Goal: Information Seeking & Learning: Understand process/instructions

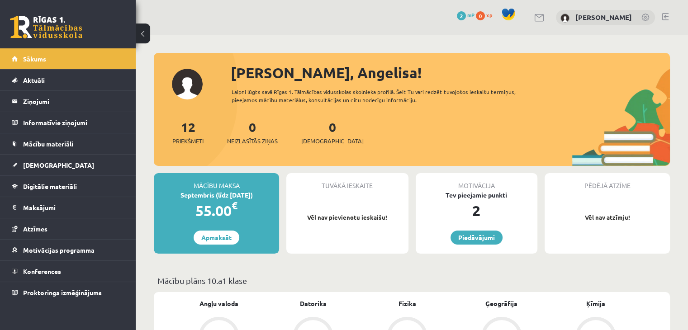
click at [33, 15] on div "0 Dāvanas 2 mP 0 xp" at bounding box center [68, 24] width 136 height 48
click at [36, 19] on link at bounding box center [46, 27] width 72 height 23
click at [58, 29] on link at bounding box center [46, 27] width 72 height 23
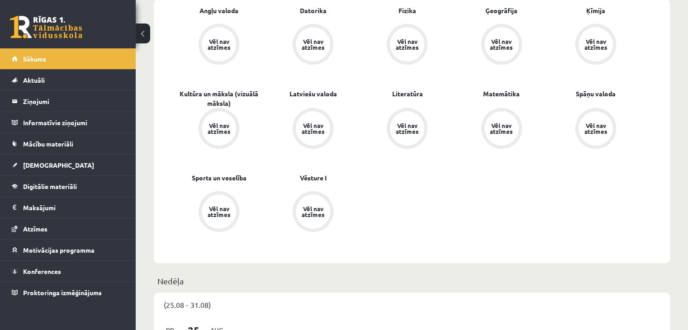
scroll to position [271, 0]
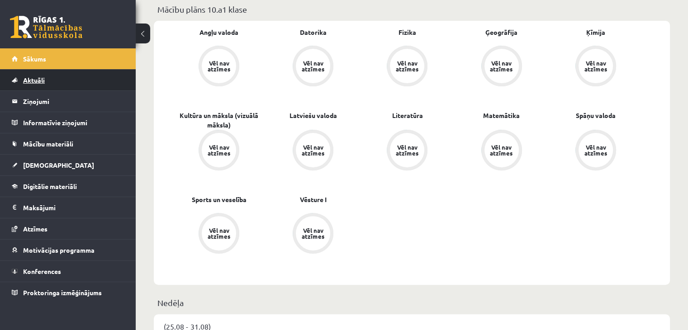
click at [31, 77] on span "Aktuāli" at bounding box center [34, 80] width 22 height 8
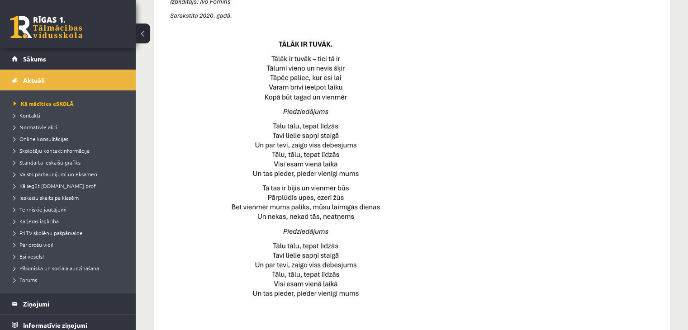
scroll to position [248, 0]
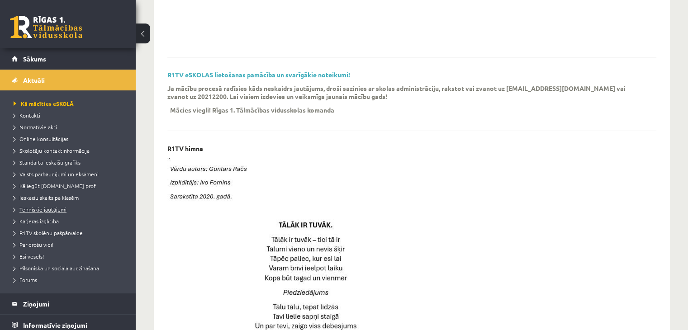
click at [76, 210] on link "Tehniskie jautājumi" at bounding box center [70, 209] width 113 height 8
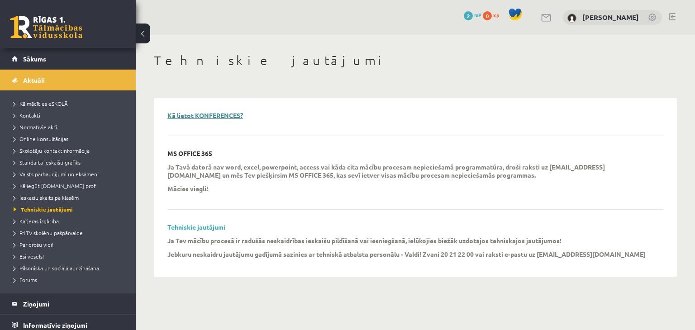
click at [183, 116] on link "Kā lietot KONFERENCES?" at bounding box center [205, 115] width 76 height 8
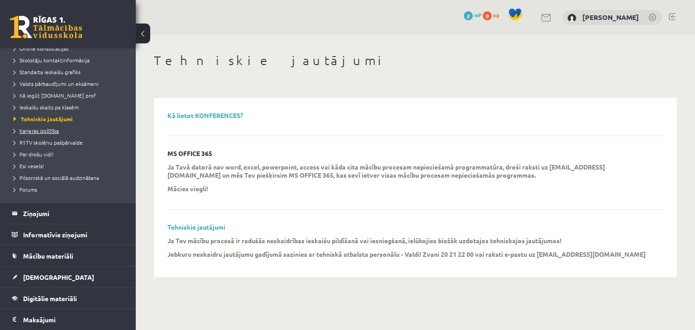
scroll to position [136, 0]
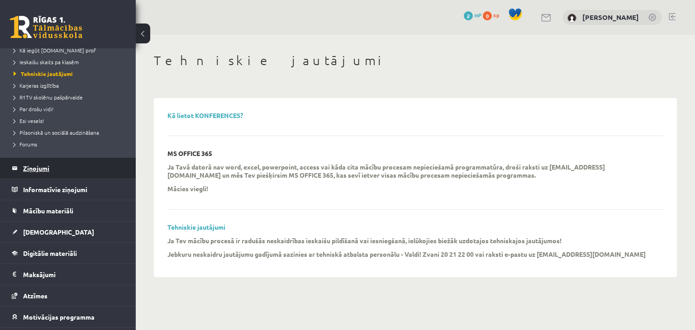
click at [67, 171] on legend "Ziņojumi 0" at bounding box center [73, 168] width 101 height 21
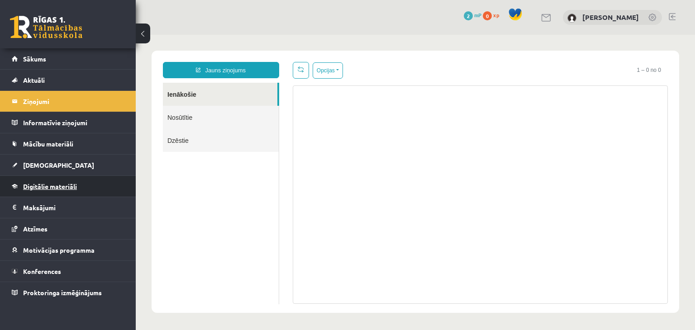
click at [87, 186] on link "Digitālie materiāli" at bounding box center [68, 186] width 113 height 21
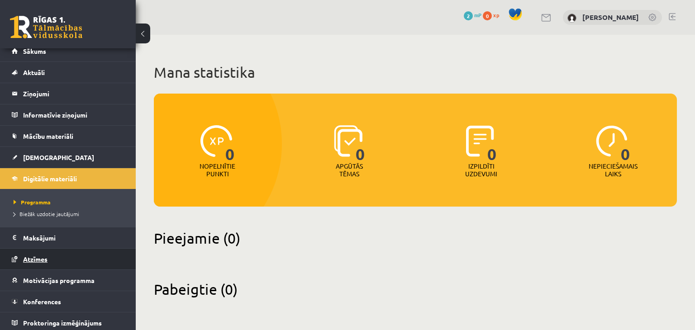
scroll to position [10, 0]
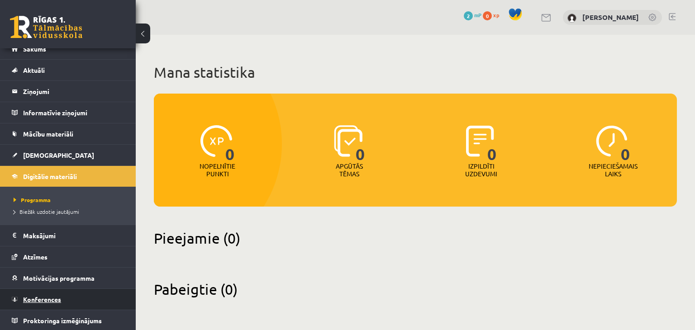
click at [58, 298] on span "Konferences" at bounding box center [42, 299] width 38 height 8
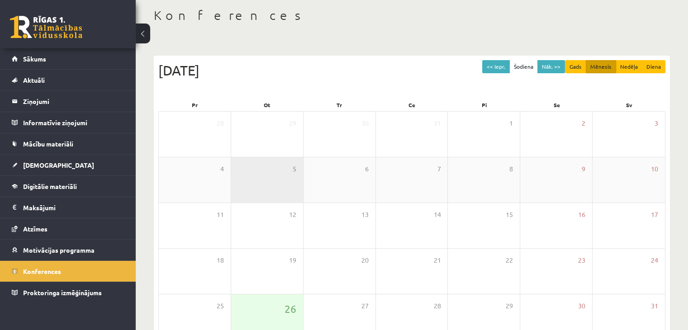
scroll to position [90, 0]
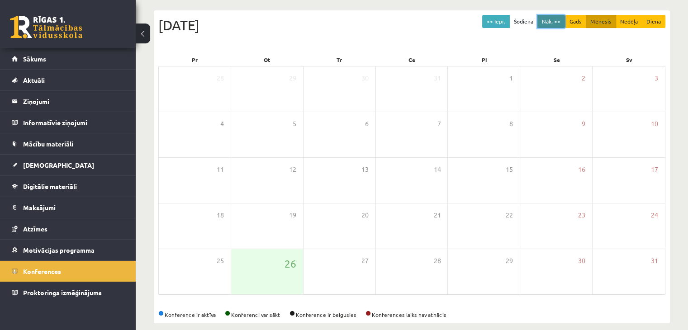
click at [556, 19] on button "Nāk. >>" at bounding box center [551, 21] width 28 height 13
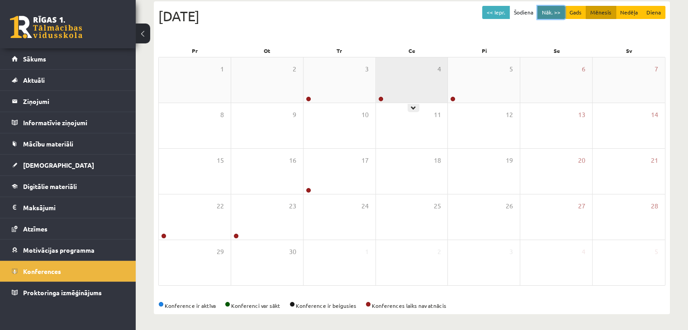
scroll to position [101, 0]
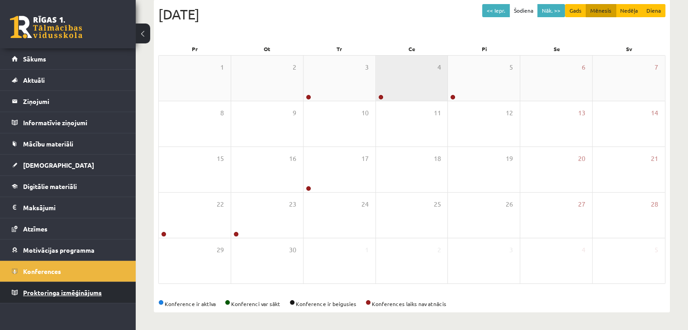
click at [112, 294] on link "Proktoringa izmēģinājums" at bounding box center [68, 292] width 113 height 21
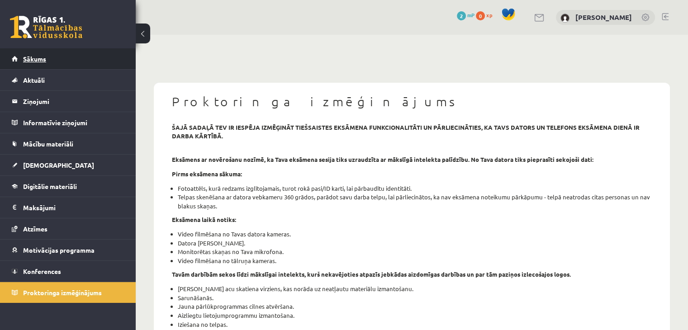
click at [68, 60] on link "Sākums" at bounding box center [68, 58] width 113 height 21
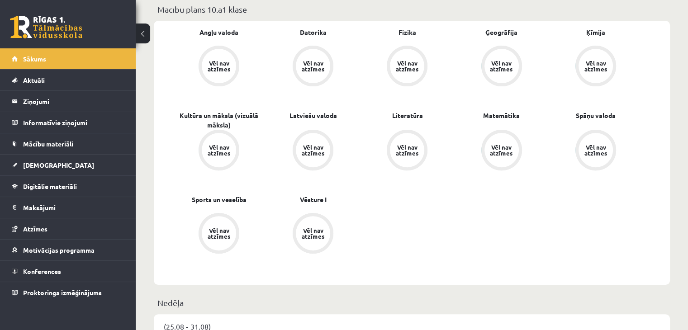
scroll to position [90, 0]
